Goal: Task Accomplishment & Management: Use online tool/utility

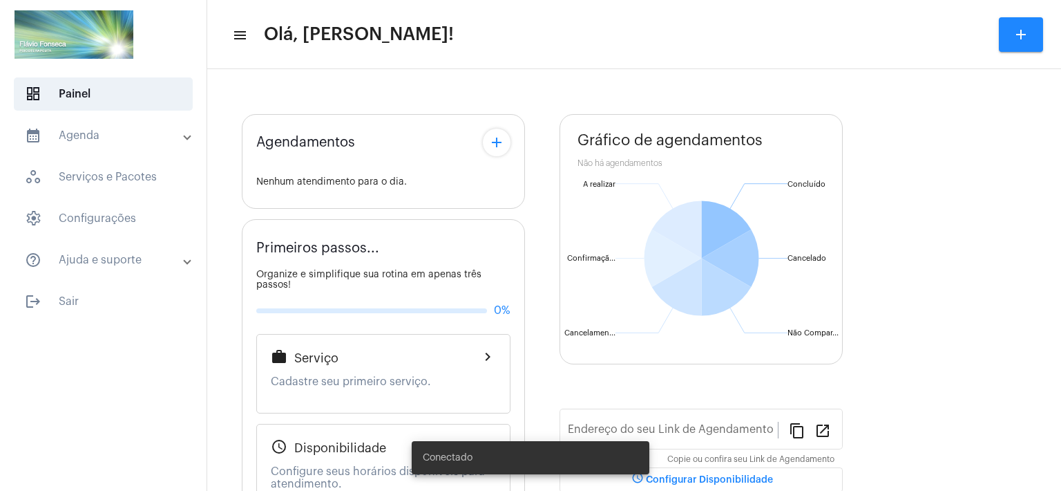
type input "[URL][DOMAIN_NAME]"
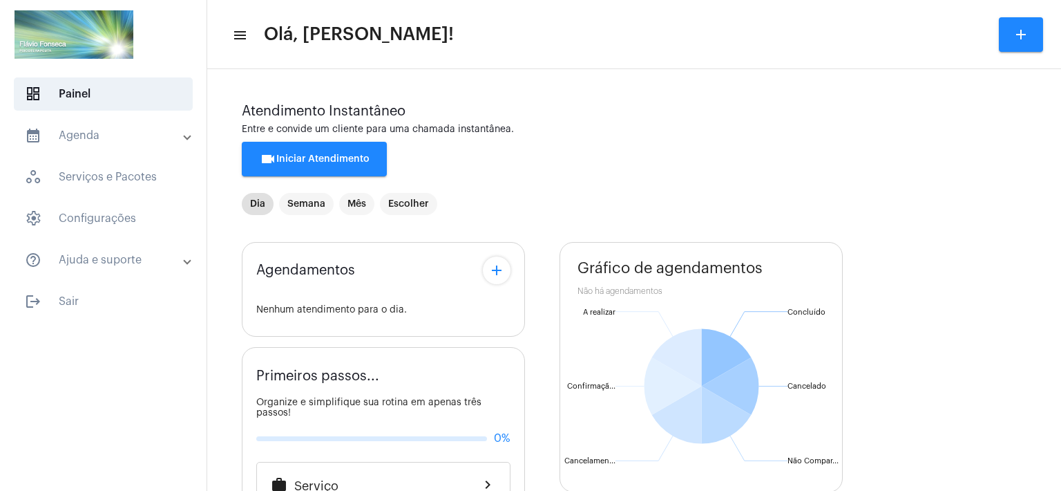
click at [548, 385] on div "Agendamentos add Nenhum atendimento para o dia. Primeiros passos... Organize e …" at bounding box center [634, 498] width 785 height 535
click at [301, 167] on button "videocam Iniciar Atendimento" at bounding box center [314, 159] width 145 height 35
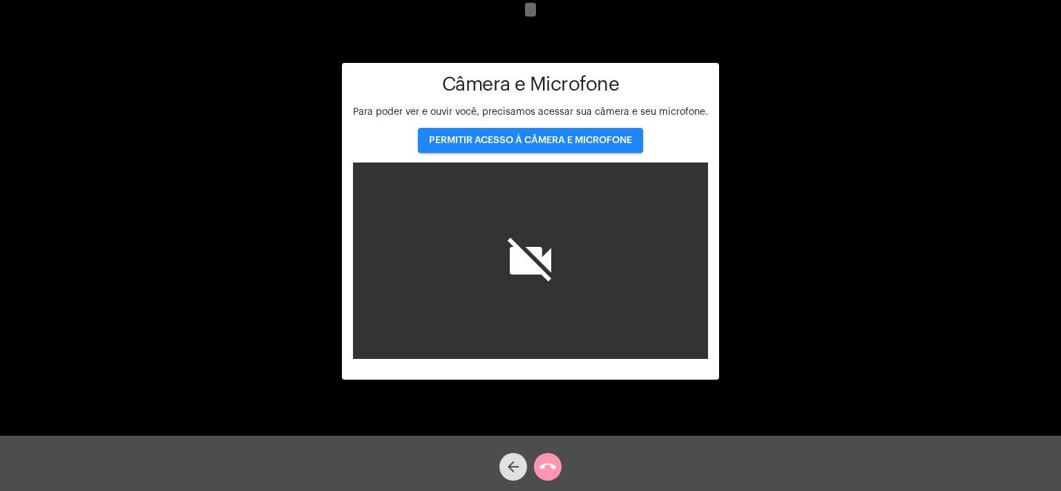
click at [553, 135] on span "PERMITIR ACESSO À CÂMERA E MICROFONE" at bounding box center [530, 140] width 203 height 10
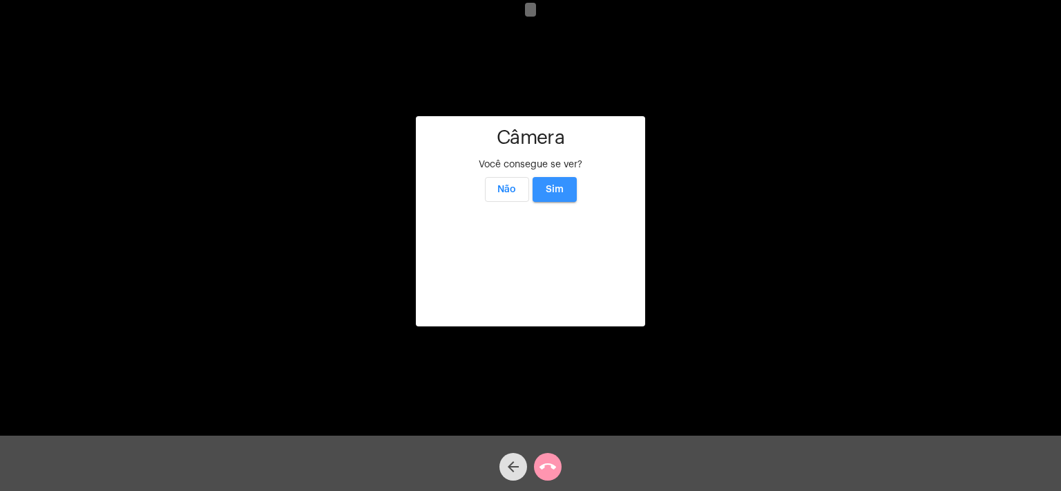
click at [560, 184] on span "Sim" at bounding box center [555, 189] width 18 height 10
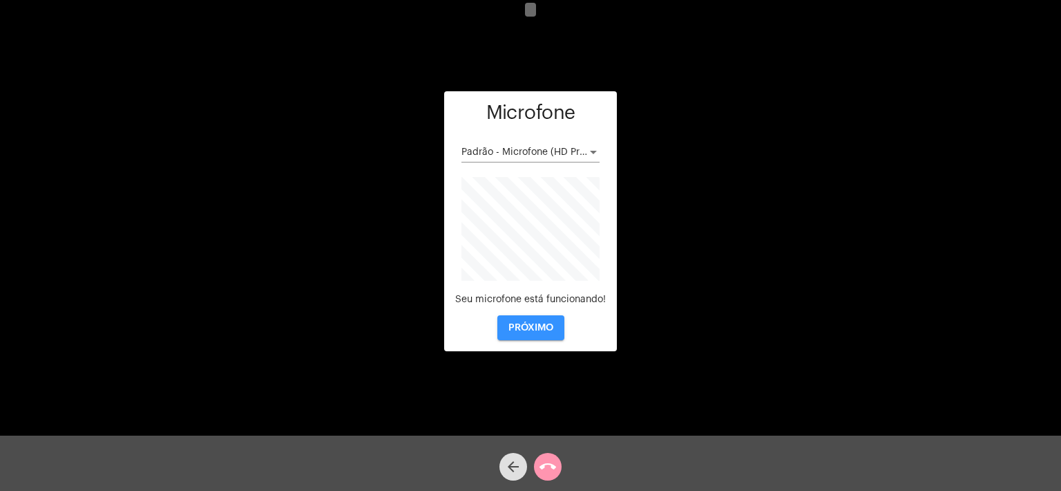
click at [528, 325] on span "PRÓXIMO" at bounding box center [531, 328] width 45 height 10
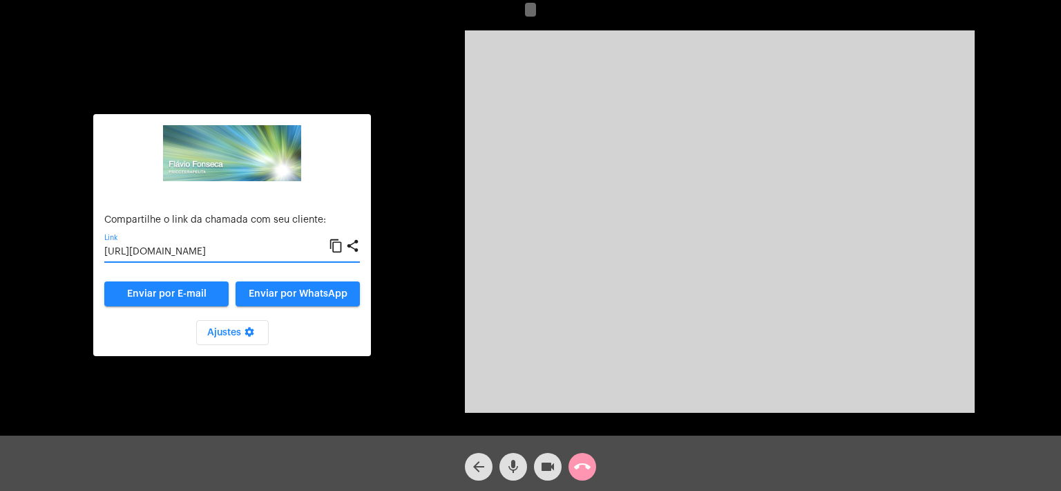
click at [218, 248] on input "[URL][DOMAIN_NAME]" at bounding box center [216, 252] width 225 height 11
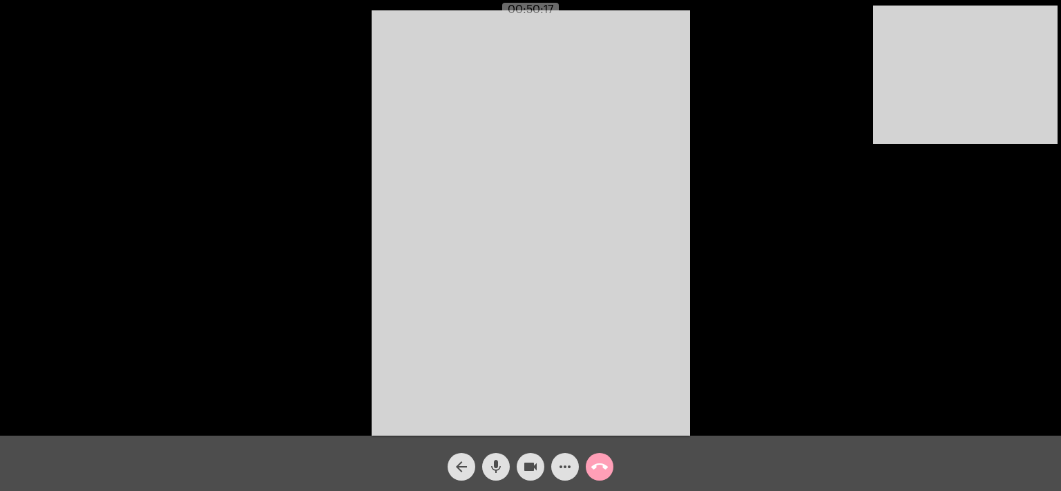
click at [605, 468] on mat-icon "call_end" at bounding box center [599, 466] width 17 height 17
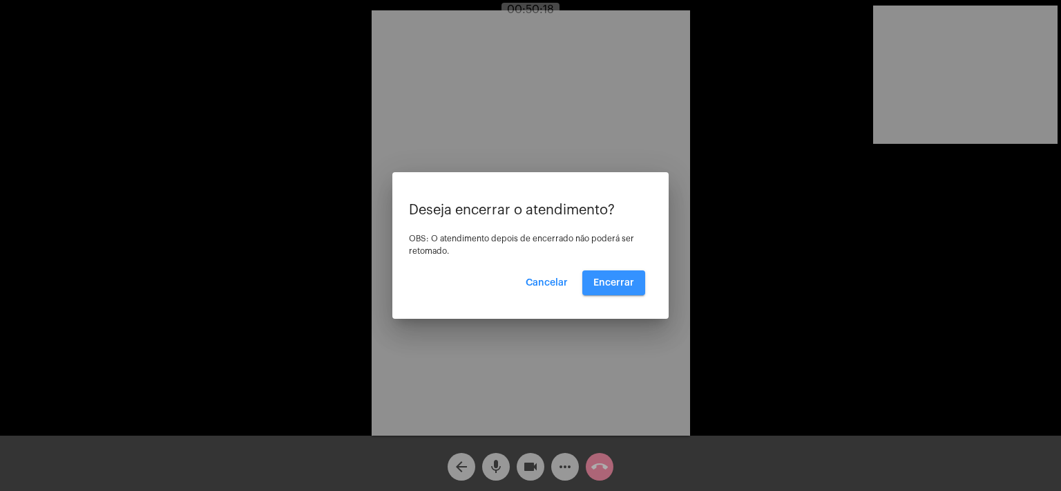
click at [618, 278] on span "Encerrar" at bounding box center [614, 283] width 41 height 10
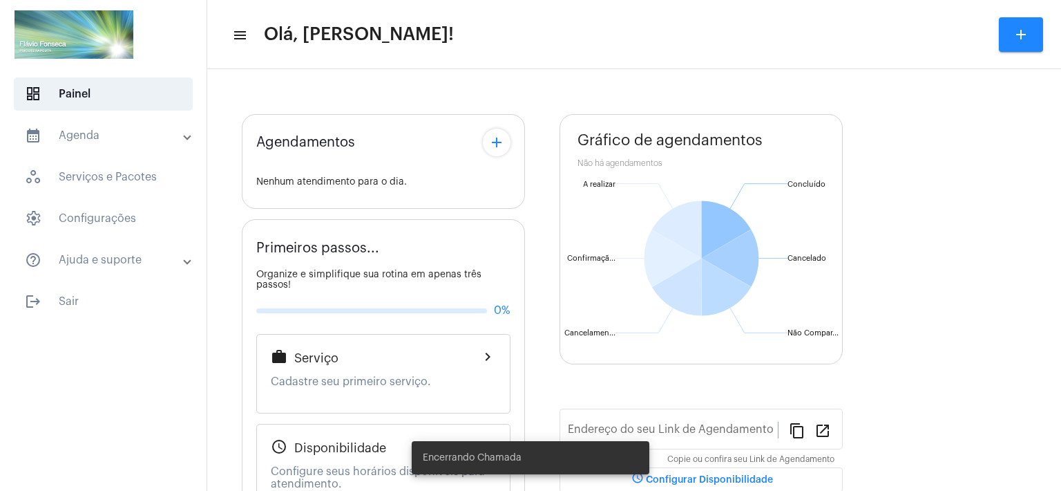
type input "[URL][DOMAIN_NAME]"
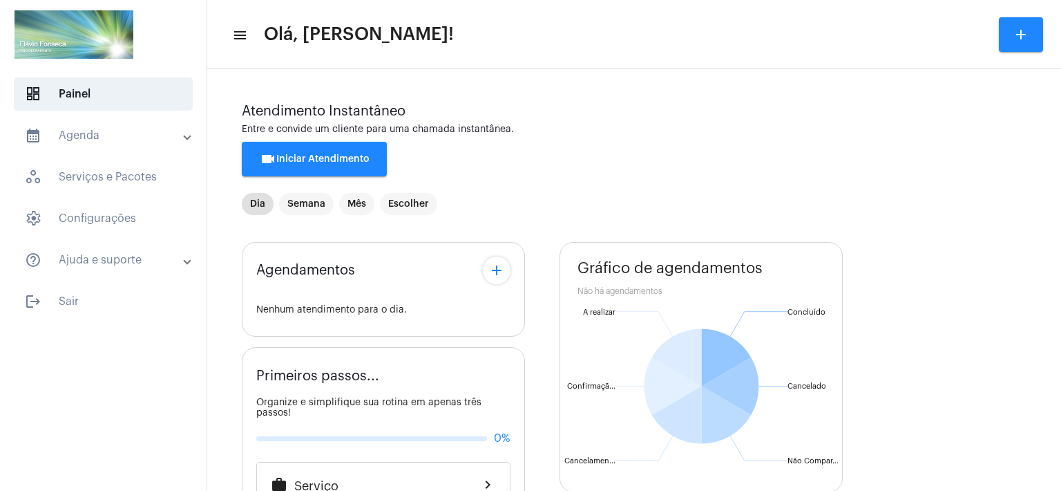
drag, startPoint x: 542, startPoint y: 362, endPoint x: 547, endPoint y: 350, distance: 13.0
click at [542, 362] on div "Agendamentos add Nenhum atendimento para o dia. Primeiros passos... Organize e …" at bounding box center [634, 498] width 785 height 535
click at [795, 23] on mat-toolbar-row "menu Olá, [PERSON_NAME]! add" at bounding box center [634, 34] width 854 height 44
click at [332, 158] on span "videocam Iniciar Atendimento" at bounding box center [315, 159] width 110 height 10
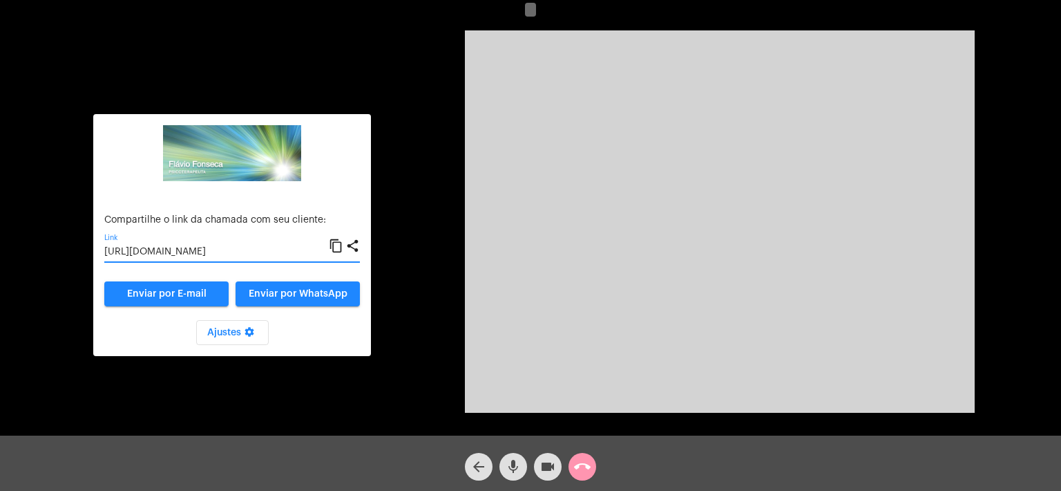
click at [245, 251] on input "[URL][DOMAIN_NAME]" at bounding box center [216, 252] width 225 height 11
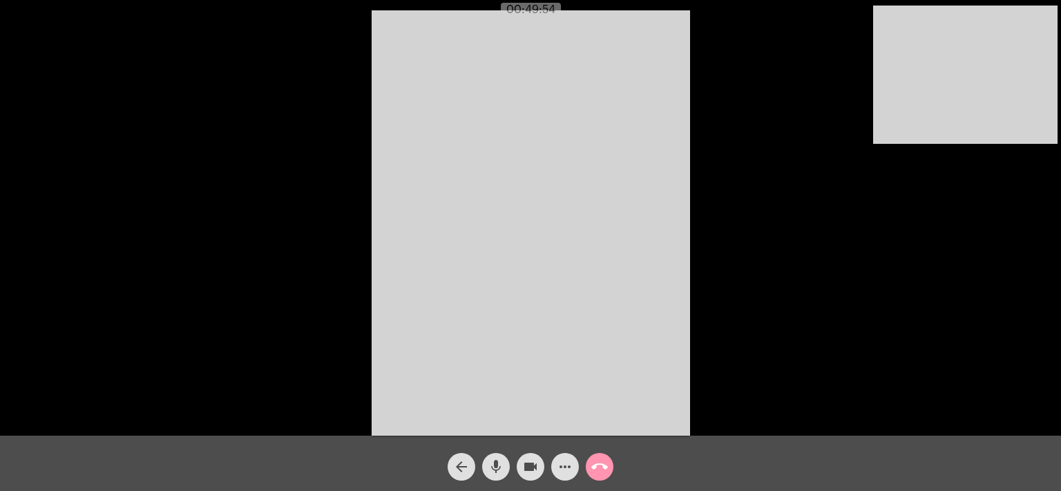
click at [602, 468] on mat-icon "call_end" at bounding box center [599, 466] width 17 height 17
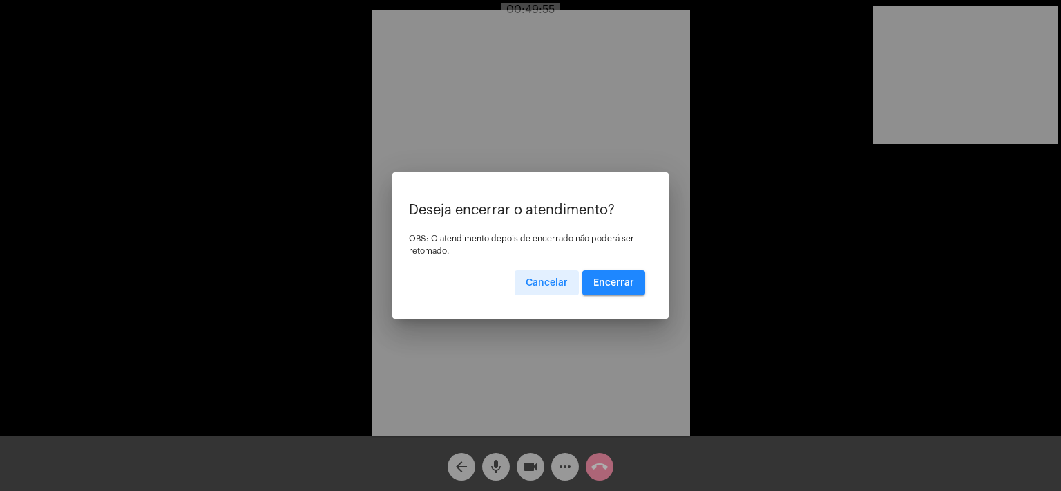
click at [613, 287] on button "Encerrar" at bounding box center [613, 282] width 63 height 25
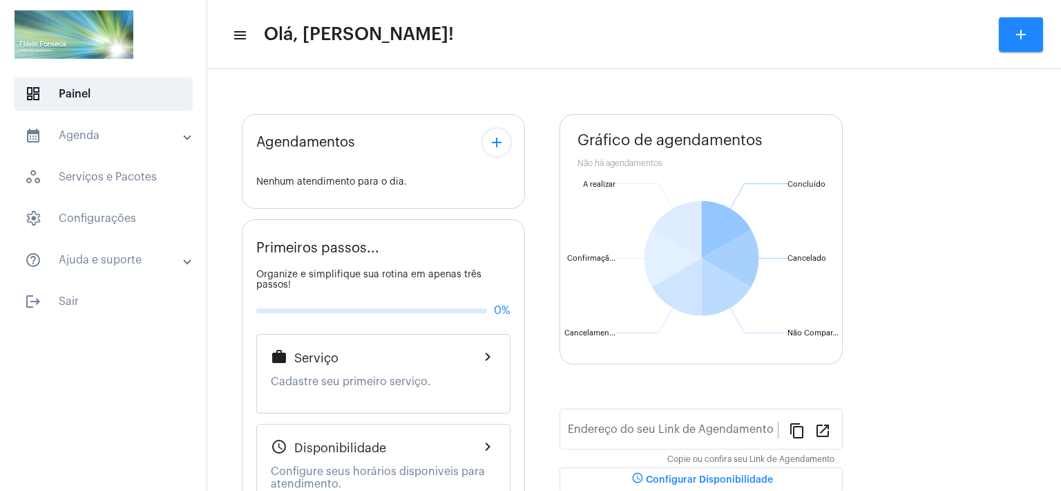
type input "[URL][DOMAIN_NAME]"
